Goal: Task Accomplishment & Management: Manage account settings

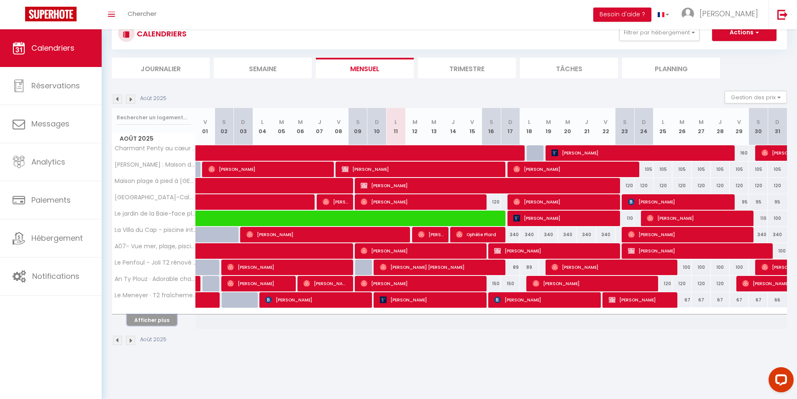
click at [164, 323] on button "Afficher plus" at bounding box center [152, 319] width 50 height 11
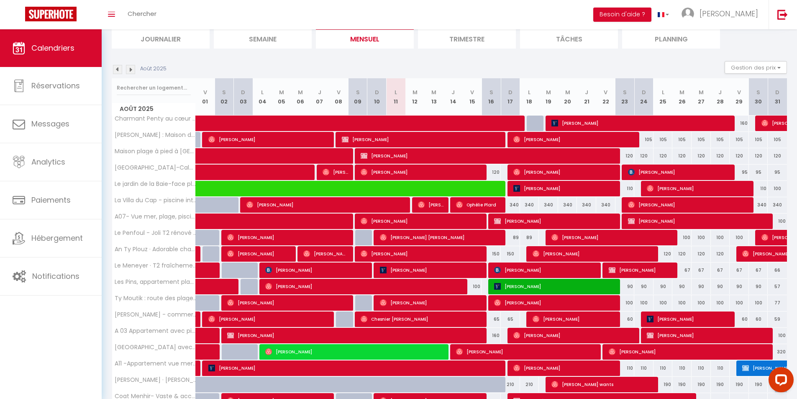
scroll to position [71, 0]
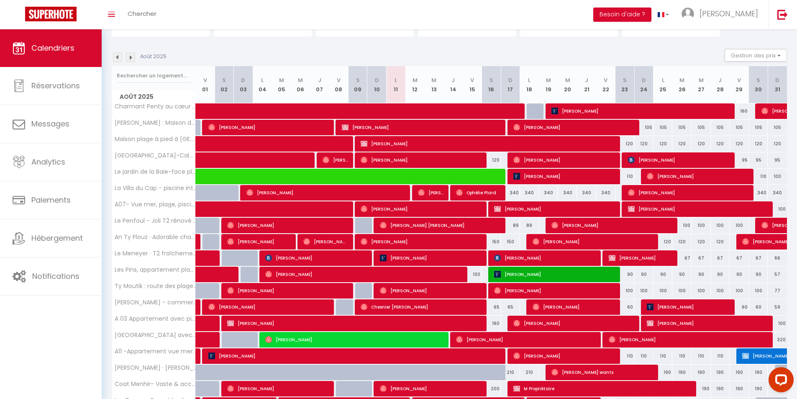
click at [681, 226] on div "100" at bounding box center [681, 224] width 19 height 15
type input "100"
type input "[DATE]"
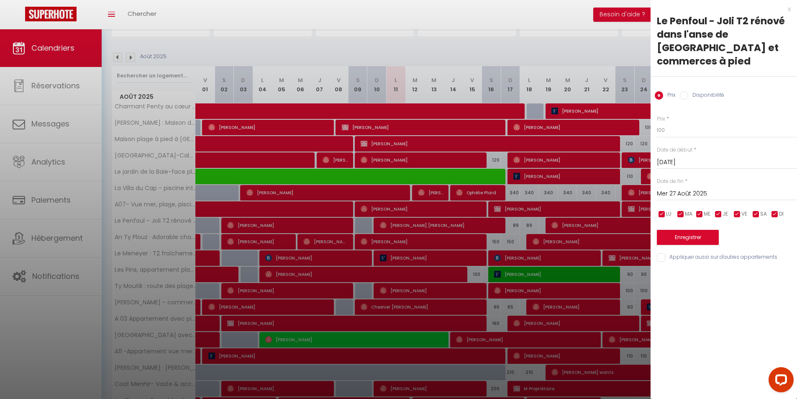
click at [729, 192] on input "Mer 27 Août 2025" at bounding box center [727, 193] width 140 height 11
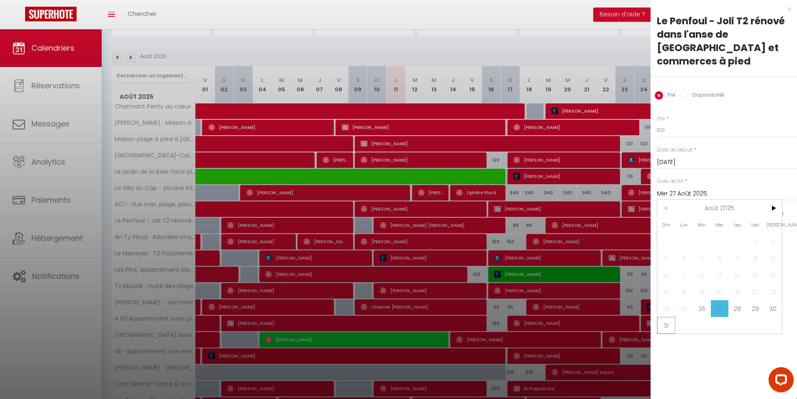
click at [670, 330] on span "31" at bounding box center [666, 325] width 18 height 17
type input "Dim 31 Août 2025"
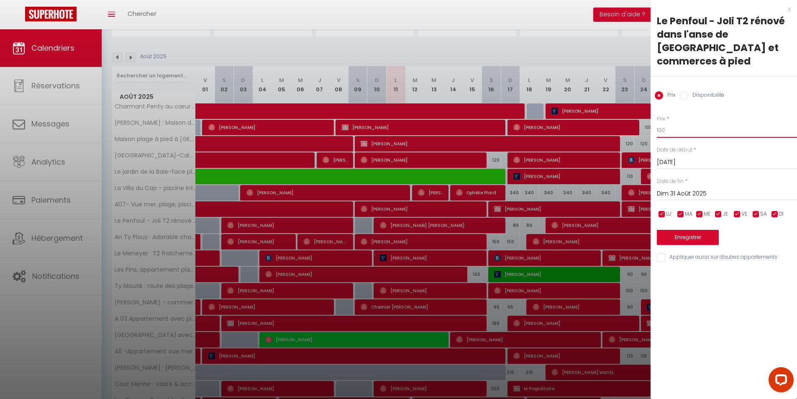
drag, startPoint x: 679, startPoint y: 126, endPoint x: 652, endPoint y: 134, distance: 27.9
click at [652, 134] on div "Prix * 100 Statut * Disponible Indisponible Date de début * [DATE] < [DATE] > D…" at bounding box center [723, 184] width 146 height 158
type input "85"
click at [705, 233] on button "Enregistrer" at bounding box center [688, 237] width 62 height 15
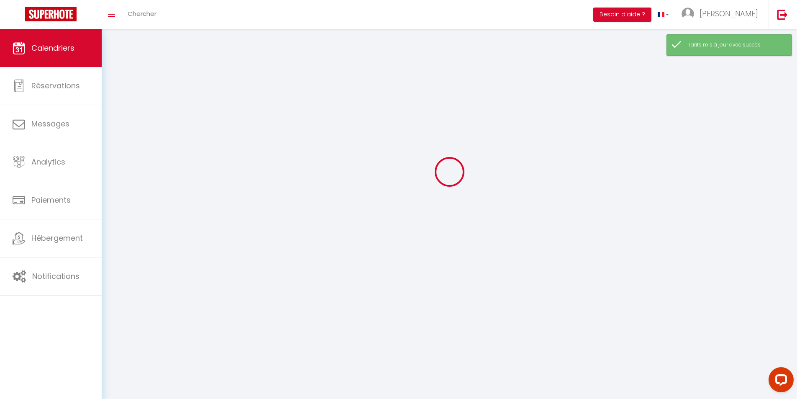
scroll to position [29, 0]
